Goal: Use online tool/utility: Utilize a website feature to perform a specific function

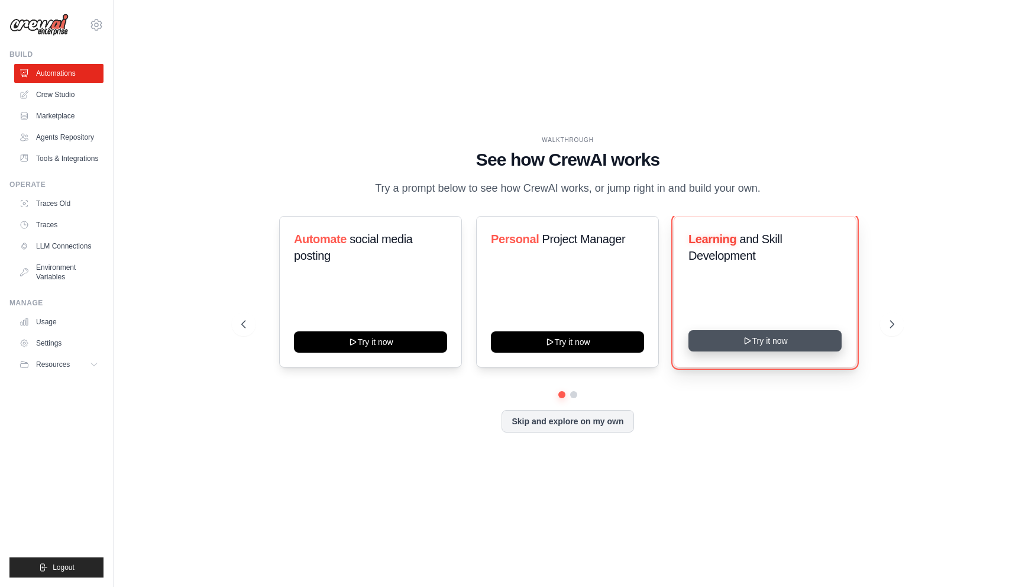
click at [764, 348] on button "Try it now" at bounding box center [765, 340] width 153 height 21
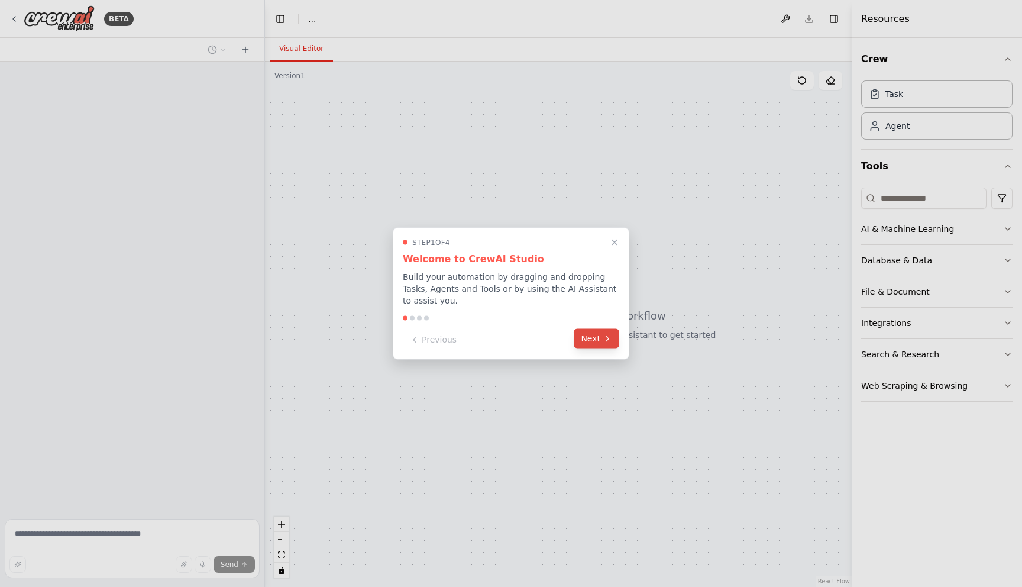
click at [598, 341] on button "Next" at bounding box center [597, 339] width 46 height 20
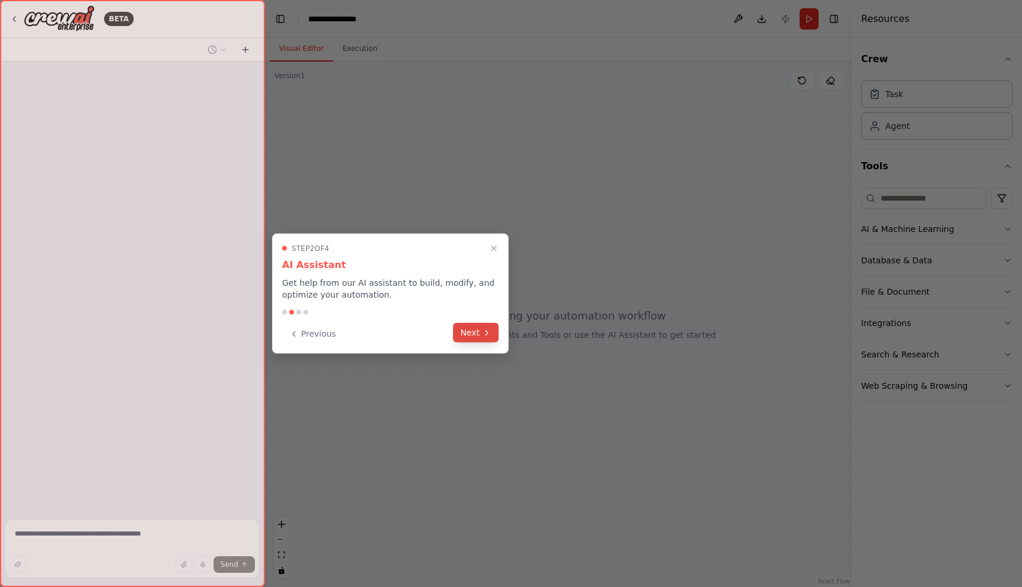
click at [473, 335] on button "Next" at bounding box center [476, 333] width 46 height 20
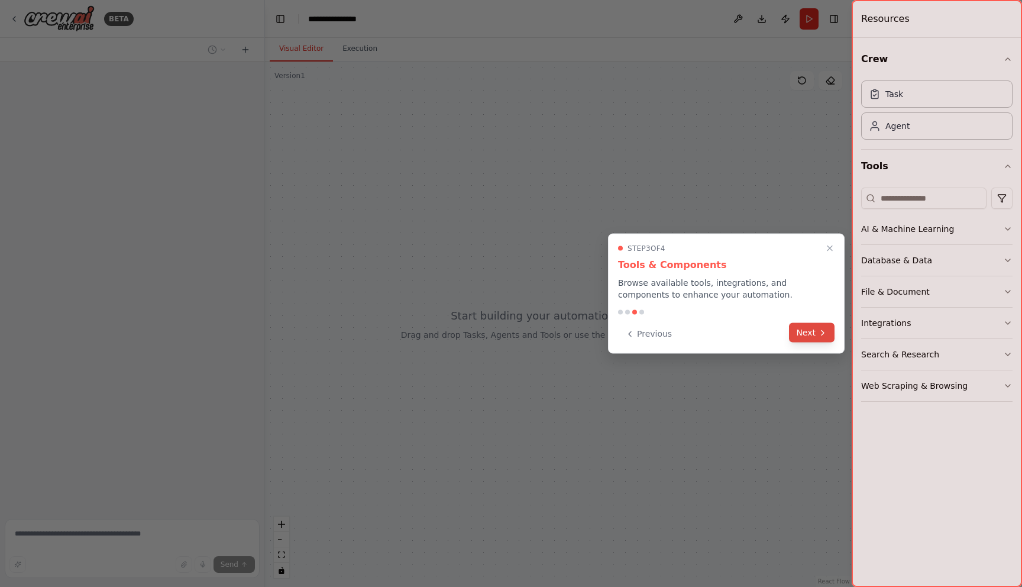
click at [824, 331] on icon at bounding box center [822, 332] width 9 height 9
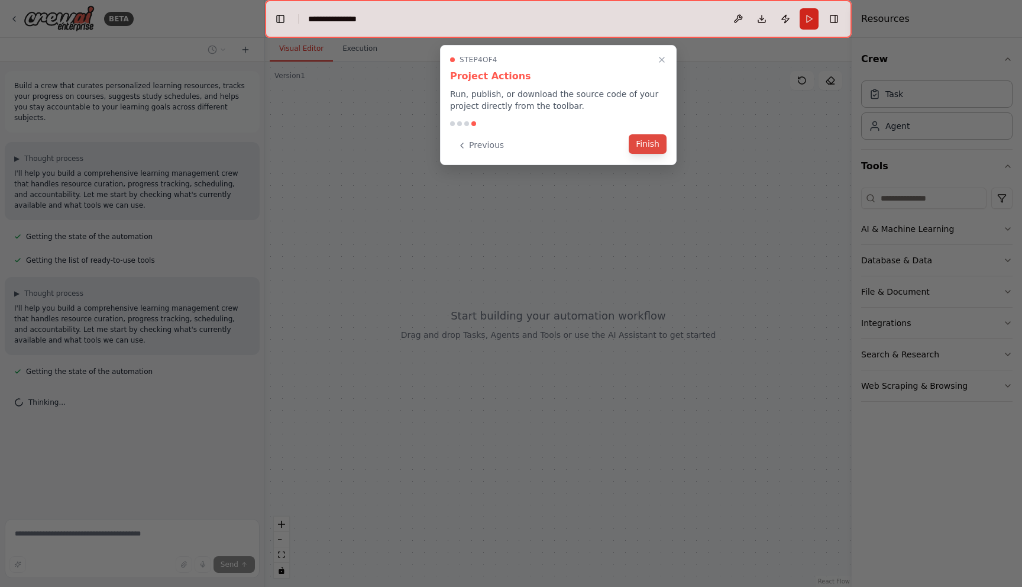
click at [647, 147] on button "Finish" at bounding box center [648, 144] width 38 height 20
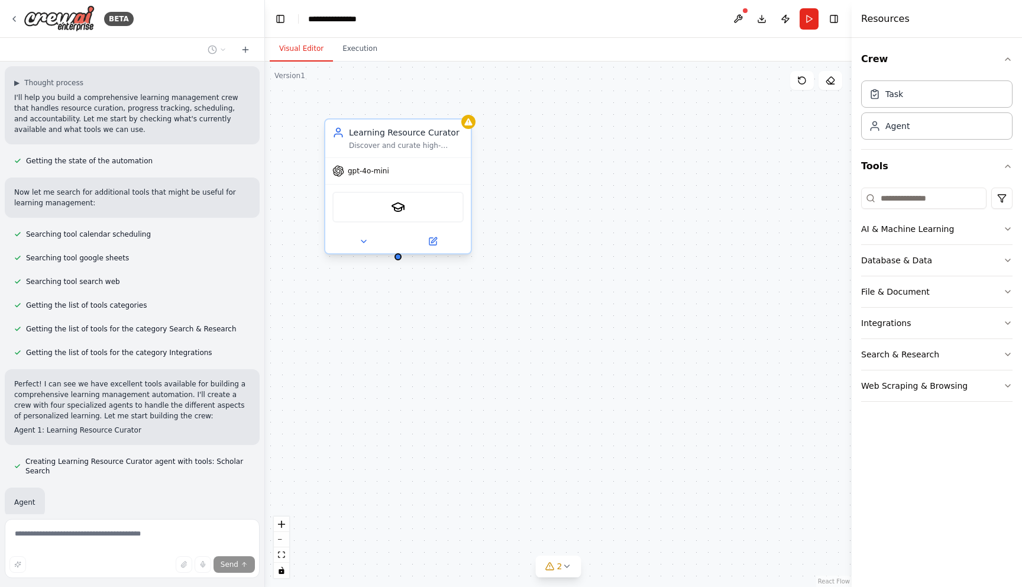
scroll to position [273, 0]
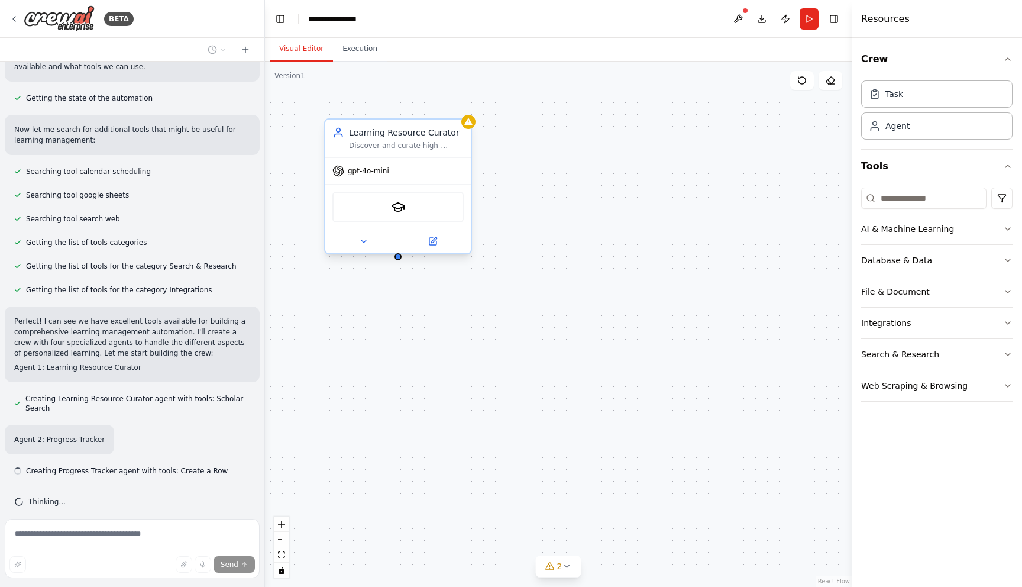
click at [393, 215] on div "SerplyScholarSearchTool" at bounding box center [398, 207] width 131 height 31
click at [406, 306] on div "Learning Resource Curator Discover and curate high-quality learning resources f…" at bounding box center [558, 324] width 587 height 525
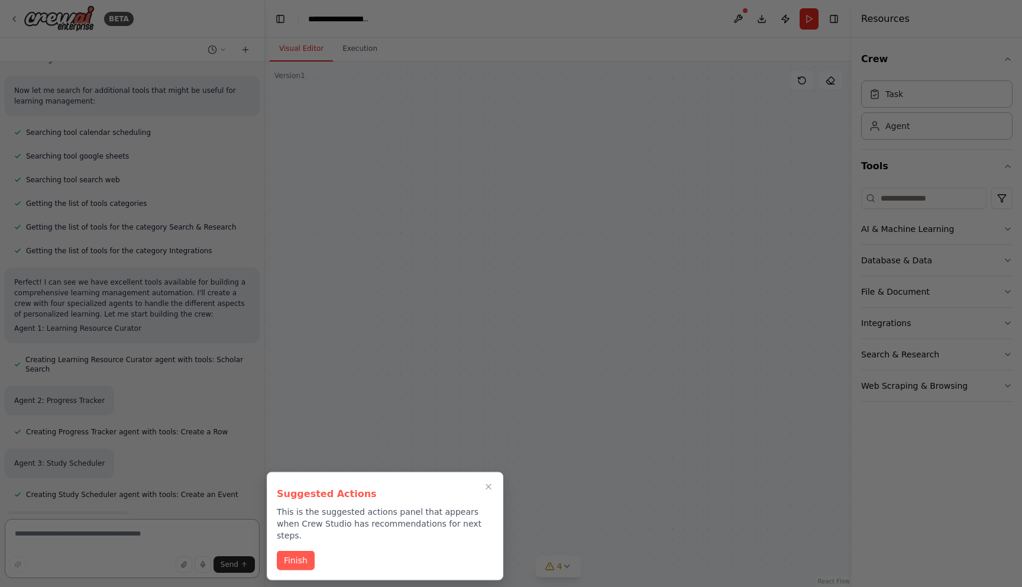
scroll to position [1345, 0]
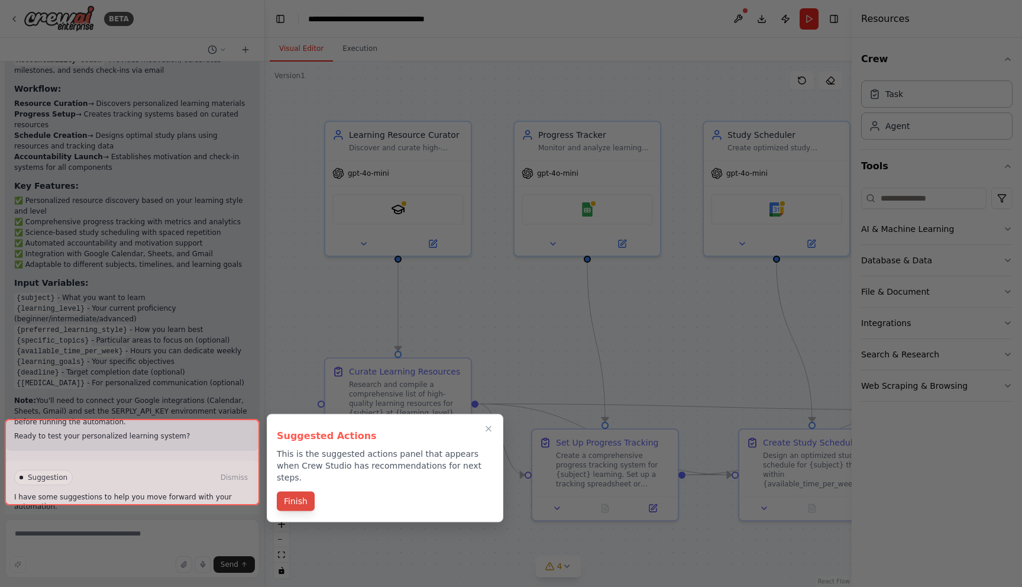
click at [298, 493] on button "Finish" at bounding box center [296, 502] width 38 height 20
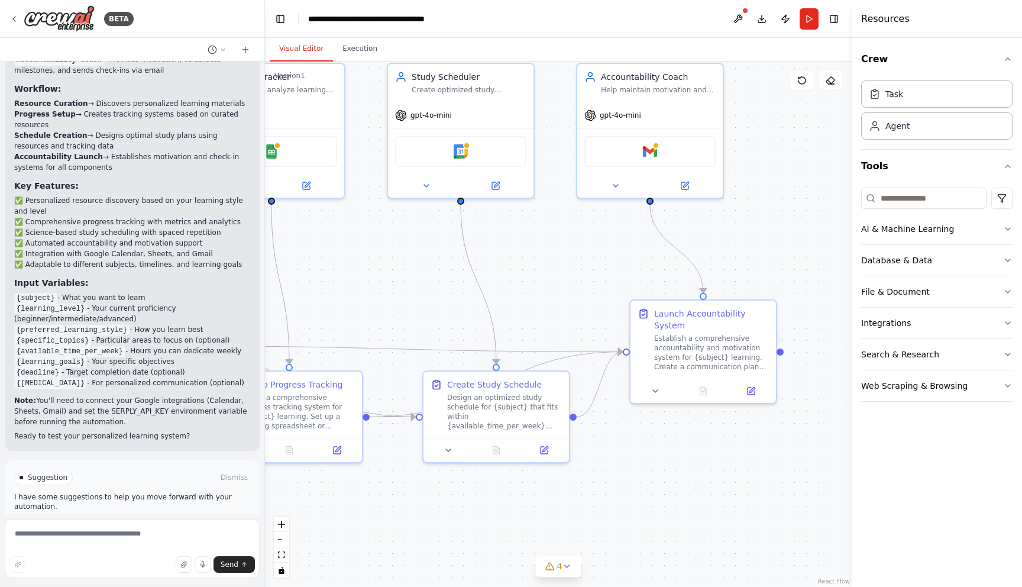
drag, startPoint x: 577, startPoint y: 342, endPoint x: 261, endPoint y: 284, distance: 321.2
click at [261, 284] on div "BETA Build a crew that curates personalized learning resources, tracks your pro…" at bounding box center [511, 293] width 1022 height 587
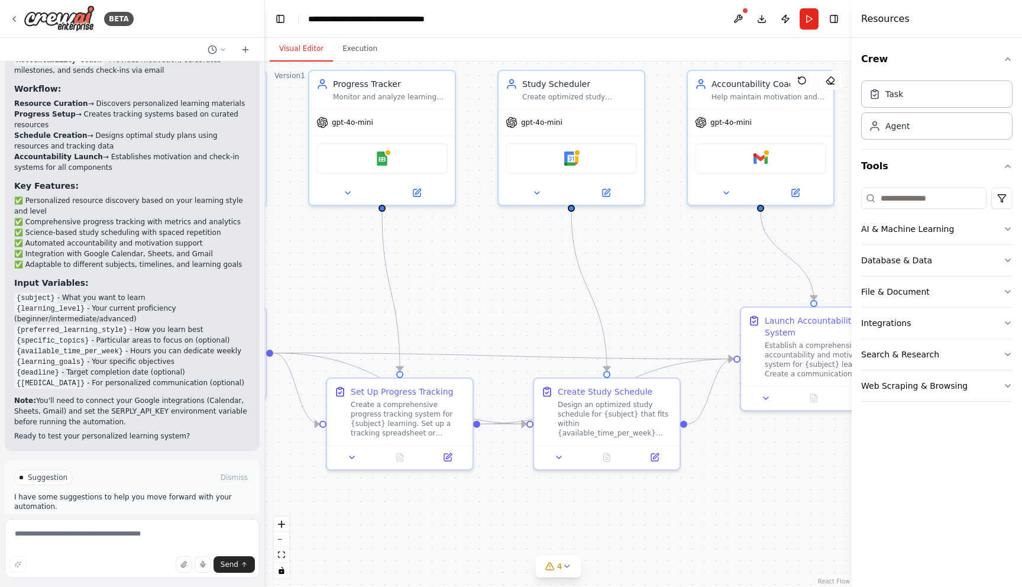
drag, startPoint x: 321, startPoint y: 227, endPoint x: 432, endPoint y: 234, distance: 110.9
click at [432, 234] on div ".deletable-edge-delete-btn { width: 20px; height: 20px; border: 0px solid #ffff…" at bounding box center [558, 324] width 587 height 525
click at [207, 518] on button "Run Automation" at bounding box center [132, 527] width 236 height 19
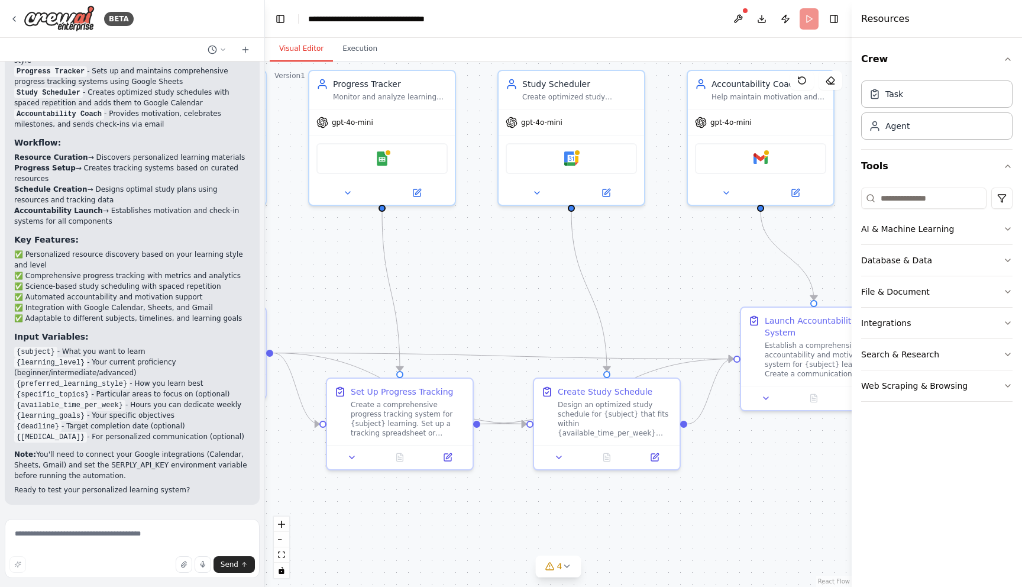
scroll to position [1250, 0]
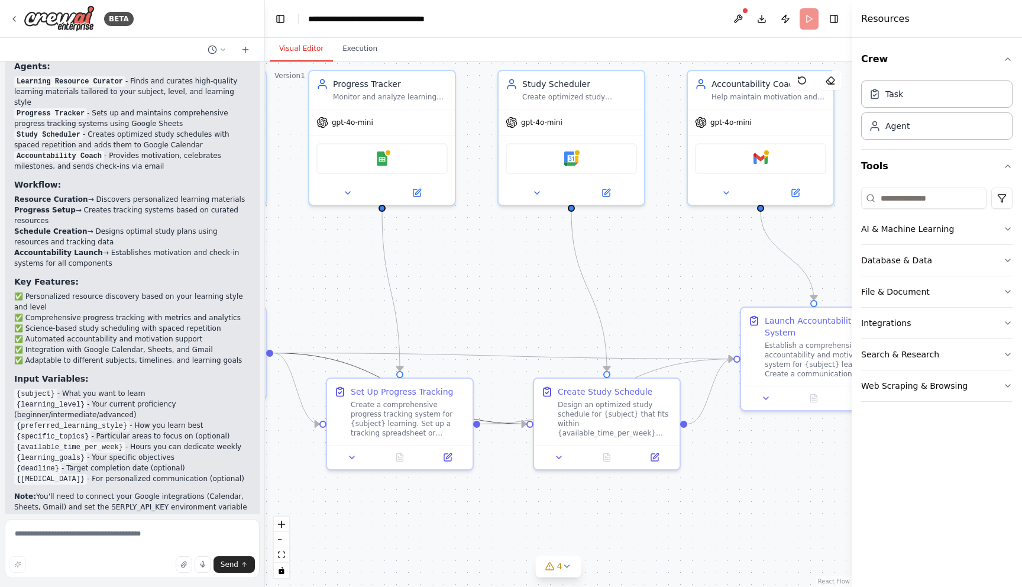
drag, startPoint x: 318, startPoint y: 360, endPoint x: 395, endPoint y: 347, distance: 78.0
click at [60, 11] on div ".deletable-edge-delete-btn { width: 20px; height: 20px; border: 0px solid #ffff…" at bounding box center [60, 11] width 0 height 0
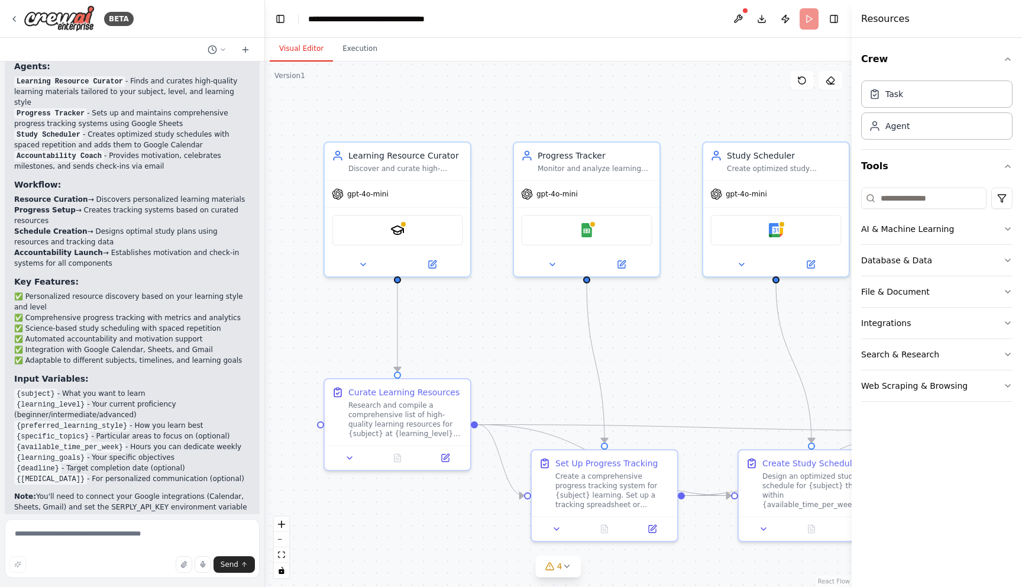
drag, startPoint x: 331, startPoint y: 309, endPoint x: 536, endPoint y: 380, distance: 216.9
click at [536, 380] on div ".deletable-edge-delete-btn { width: 20px; height: 20px; border: 0px solid #ffff…" at bounding box center [558, 324] width 587 height 525
click at [507, 356] on div ".deletable-edge-delete-btn { width: 20px; height: 20px; border: 0px solid #ffff…" at bounding box center [558, 324] width 587 height 525
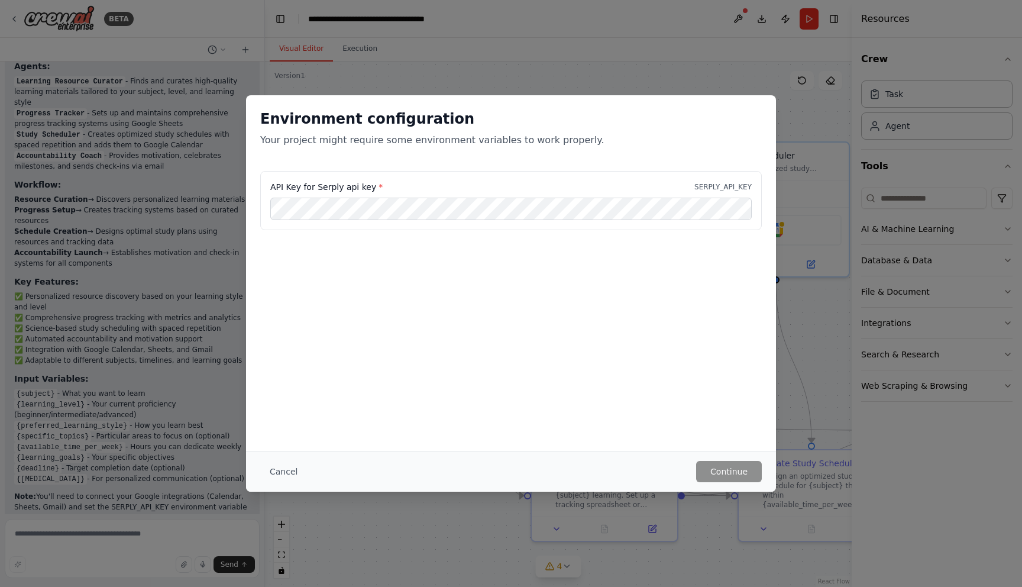
click at [344, 318] on div "Environment configuration Your project might require some environment variables…" at bounding box center [511, 273] width 530 height 356
click at [295, 468] on button "Cancel" at bounding box center [283, 471] width 47 height 21
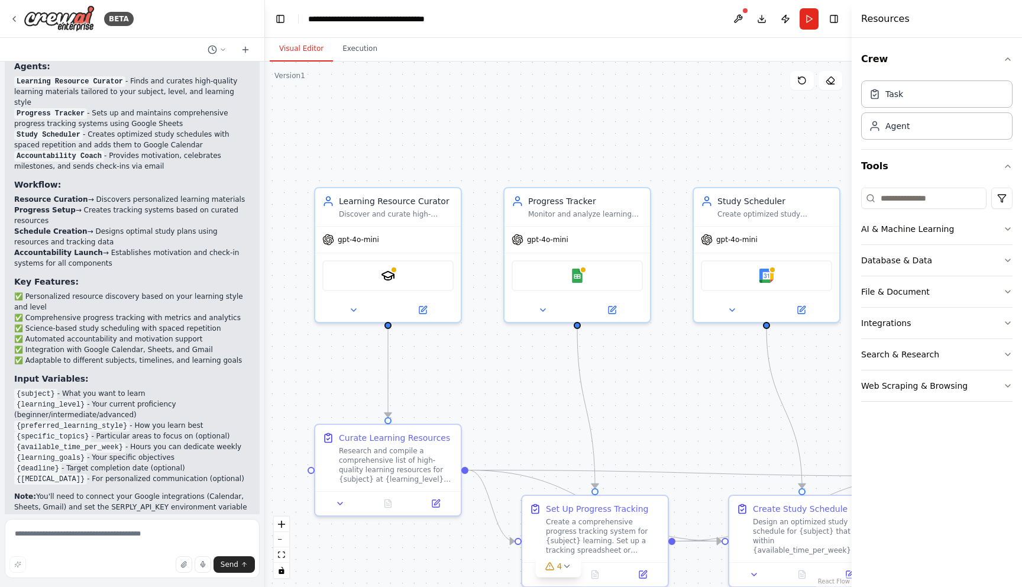
drag, startPoint x: 328, startPoint y: 328, endPoint x: 318, endPoint y: 374, distance: 46.5
click at [318, 374] on div ".deletable-edge-delete-btn { width: 20px; height: 20px; border: 0px solid #ffff…" at bounding box center [558, 324] width 587 height 525
